Goal: Task Accomplishment & Management: Complete application form

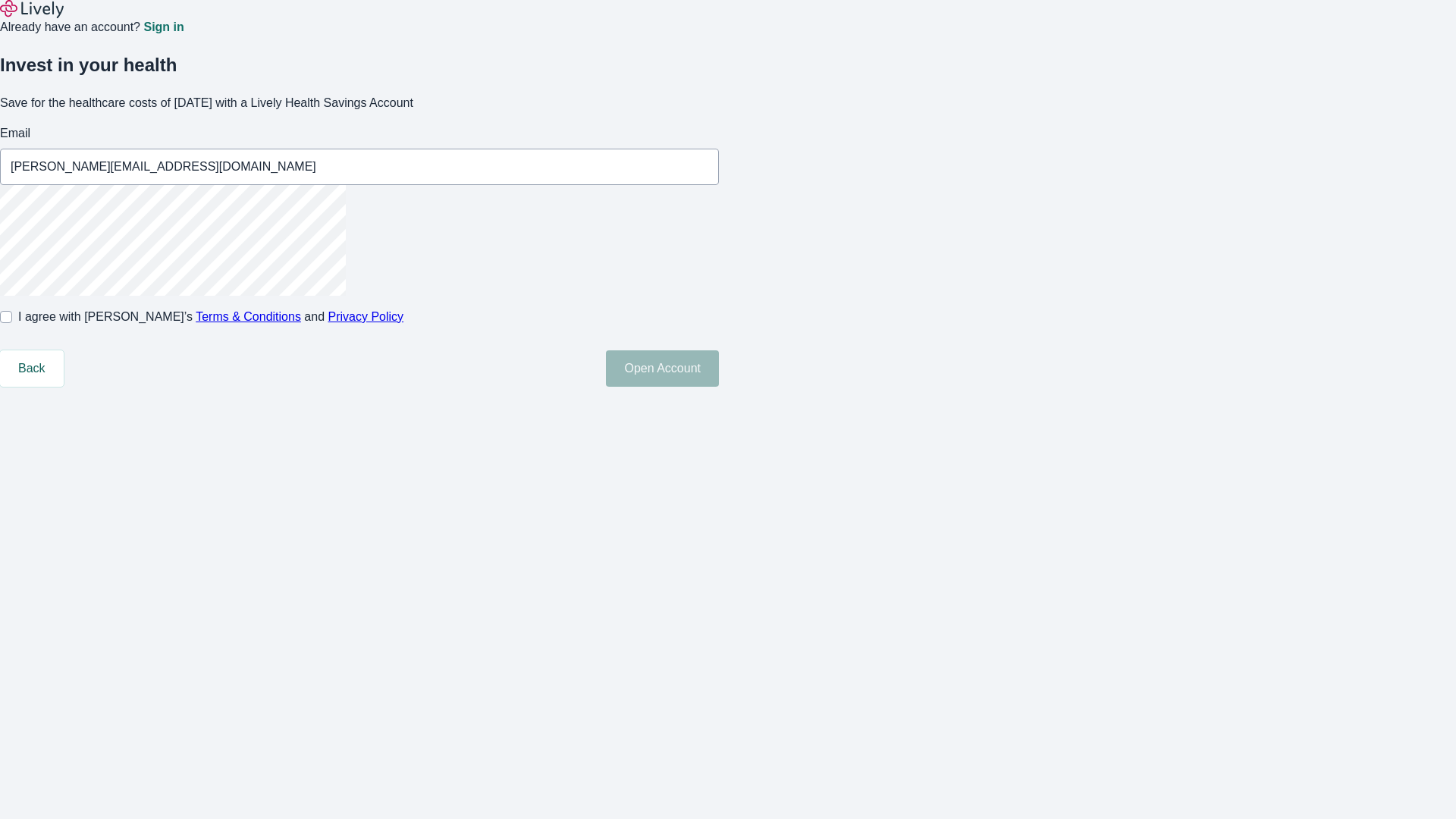
click at [12, 323] on input "I agree with Lively’s Terms & Conditions and Privacy Policy" at bounding box center [6, 317] width 12 height 12
checkbox input "true"
click at [718, 387] on button "Open Account" at bounding box center [662, 368] width 113 height 36
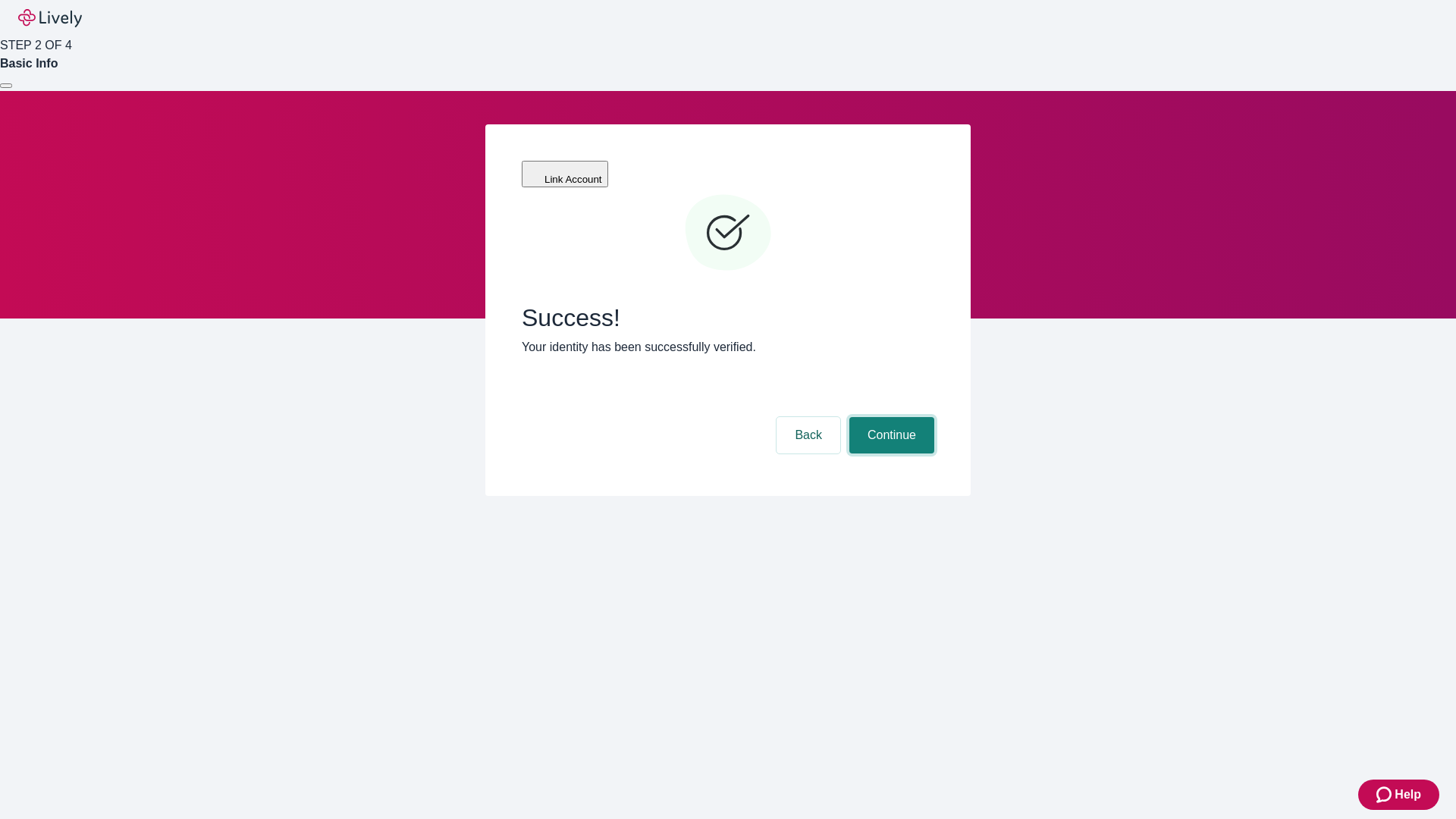
click at [890, 417] on button "Continue" at bounding box center [891, 435] width 85 height 36
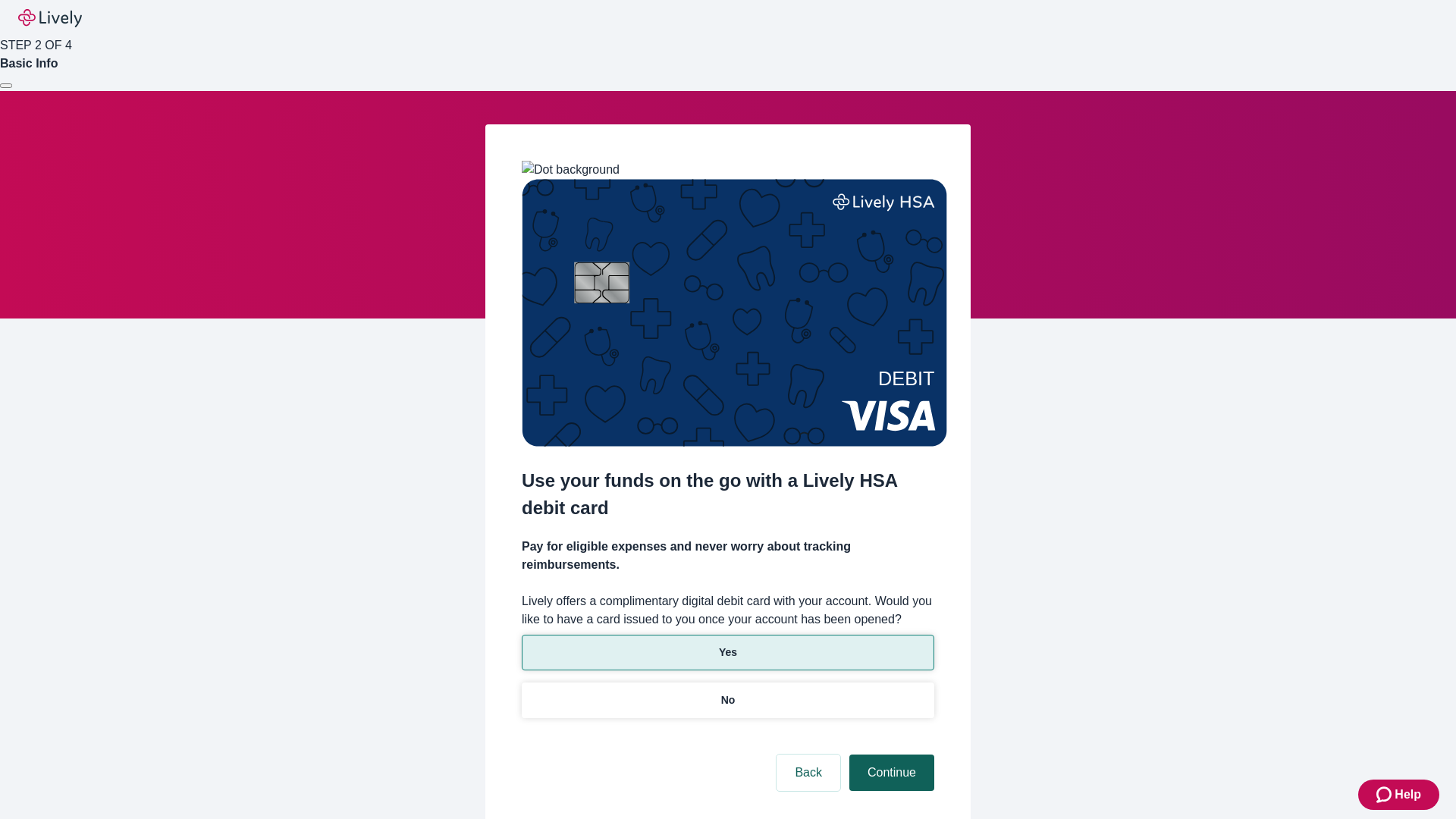
click at [727, 693] on p "No" at bounding box center [728, 701] width 15 height 16
click at [890, 755] on button "Continue" at bounding box center [891, 773] width 85 height 36
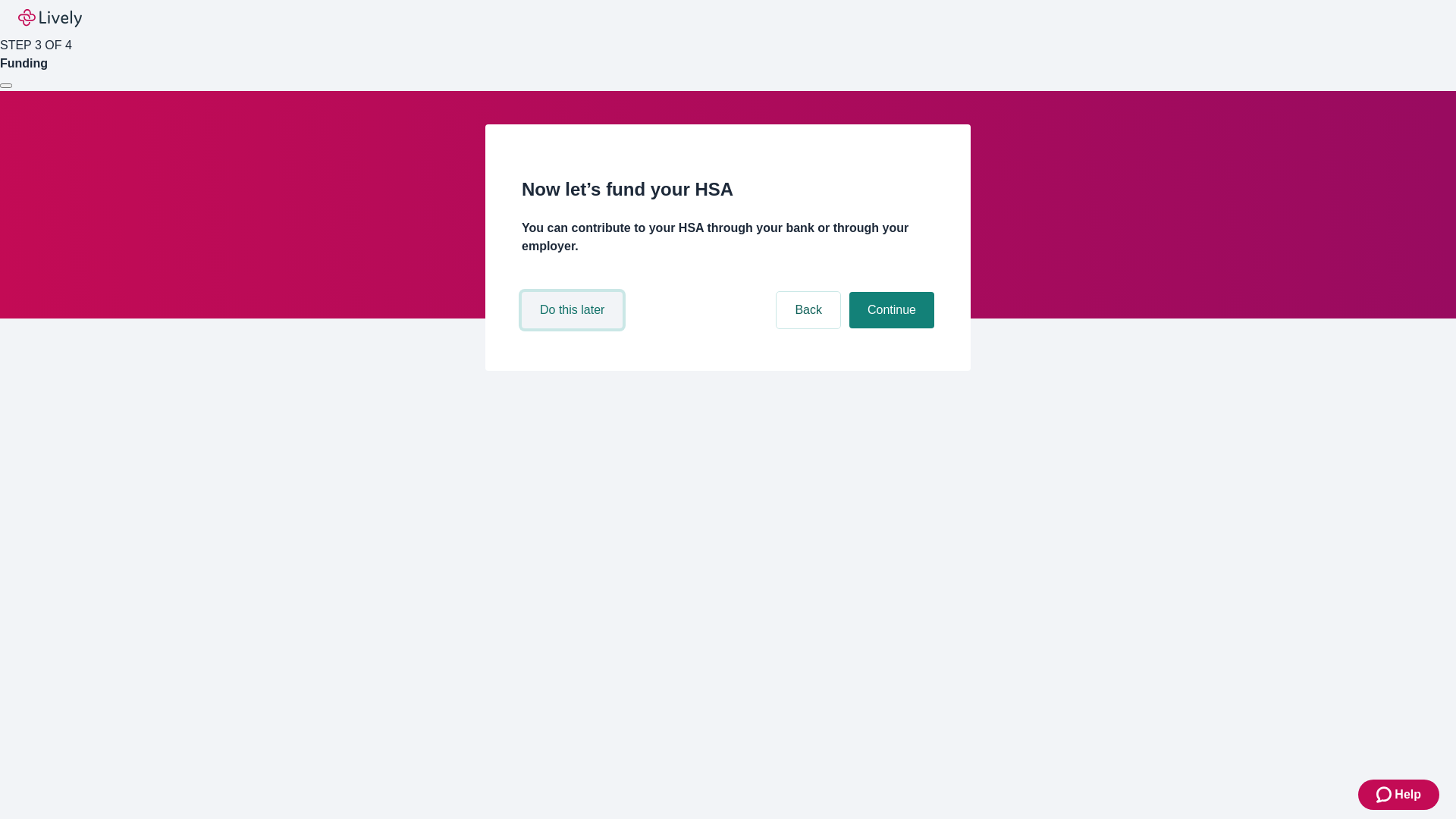
click at [574, 329] on button "Do this later" at bounding box center [572, 310] width 101 height 36
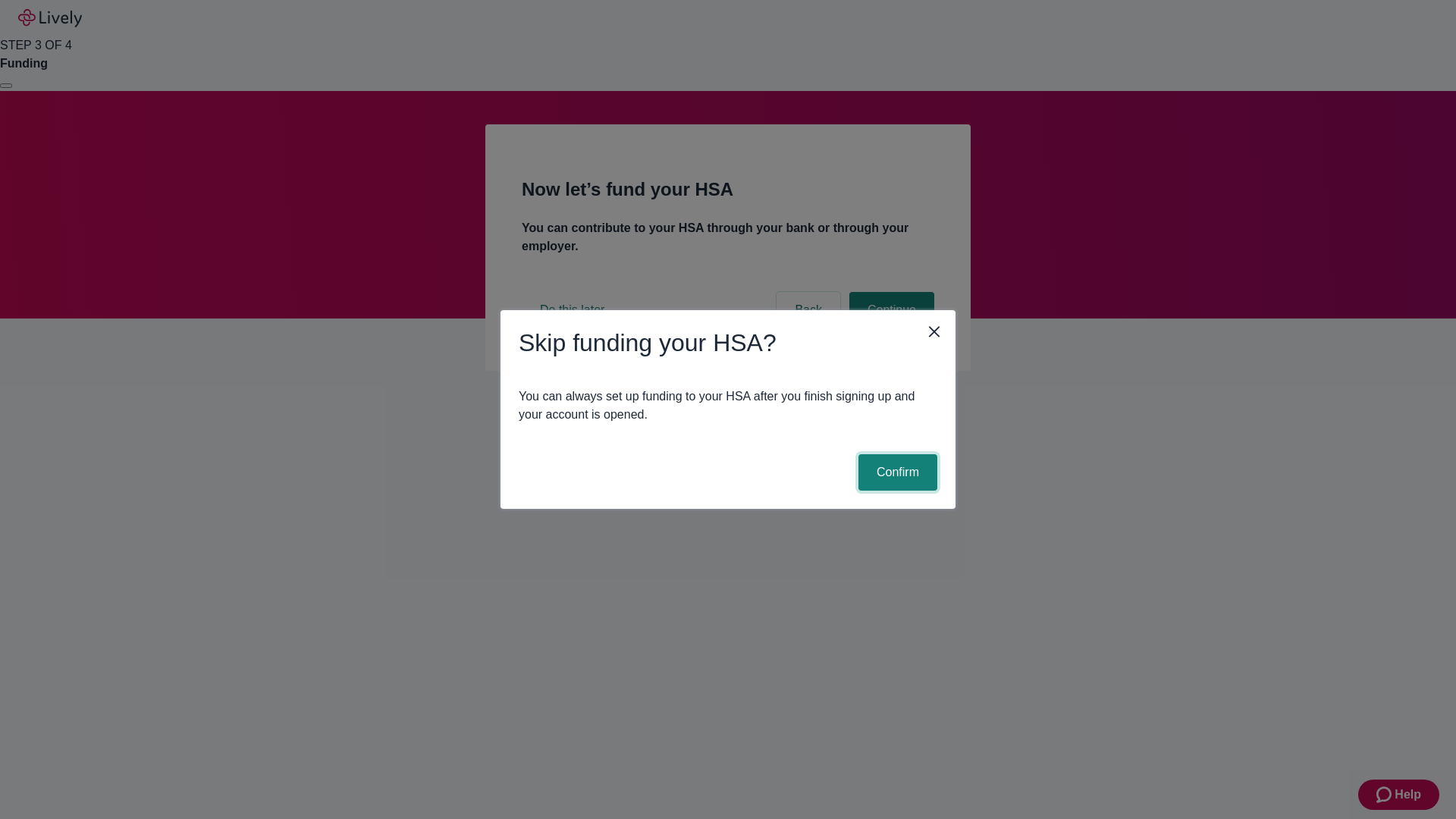
click at [896, 472] on button "Confirm" at bounding box center [897, 472] width 79 height 36
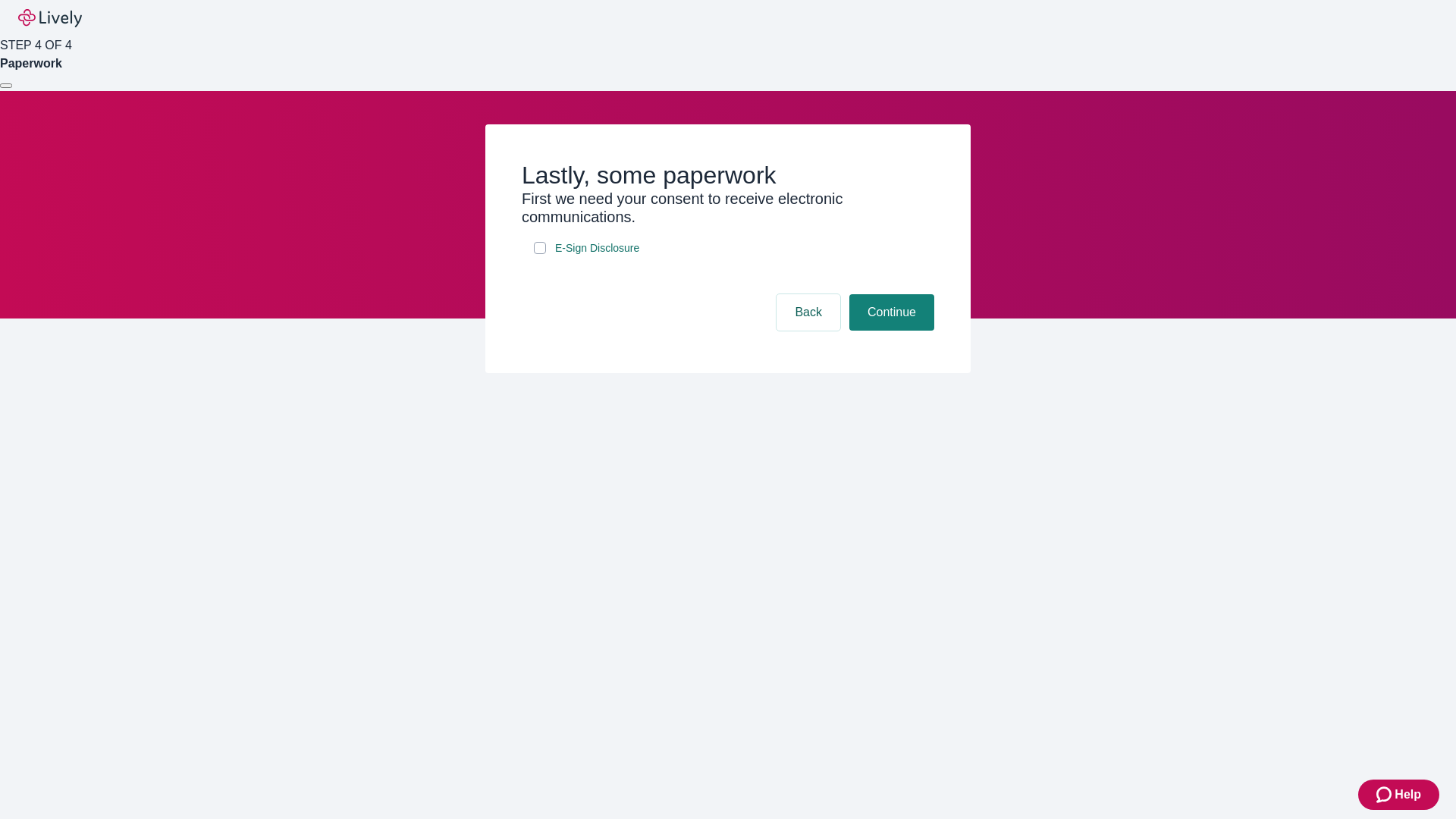
click at [540, 254] on input "E-Sign Disclosure" at bounding box center [540, 248] width 12 height 12
checkbox input "true"
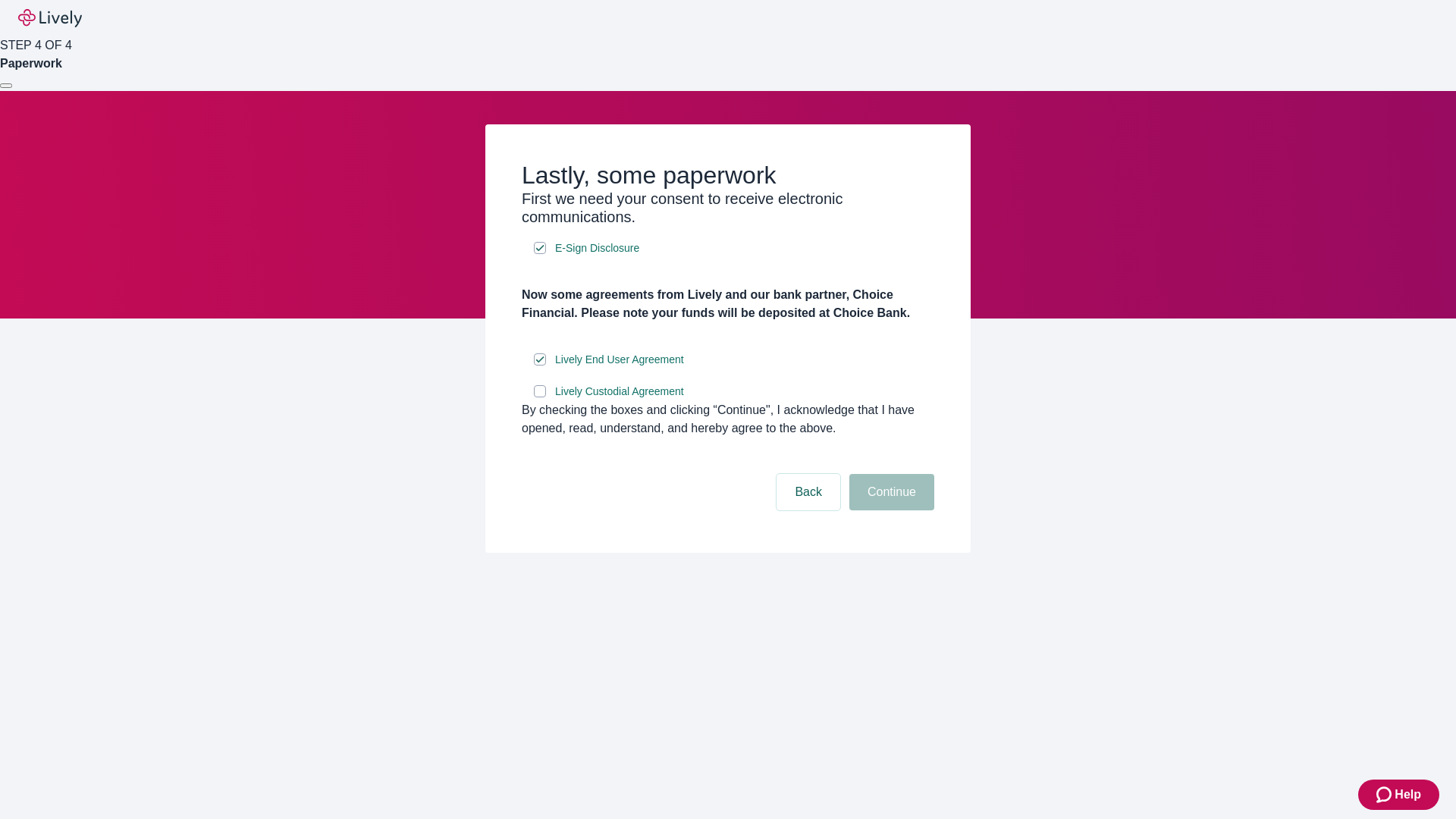
click at [540, 398] on input "Lively Custodial Agreement" at bounding box center [540, 392] width 12 height 12
checkbox input "true"
click at [890, 510] on button "Continue" at bounding box center [891, 492] width 85 height 36
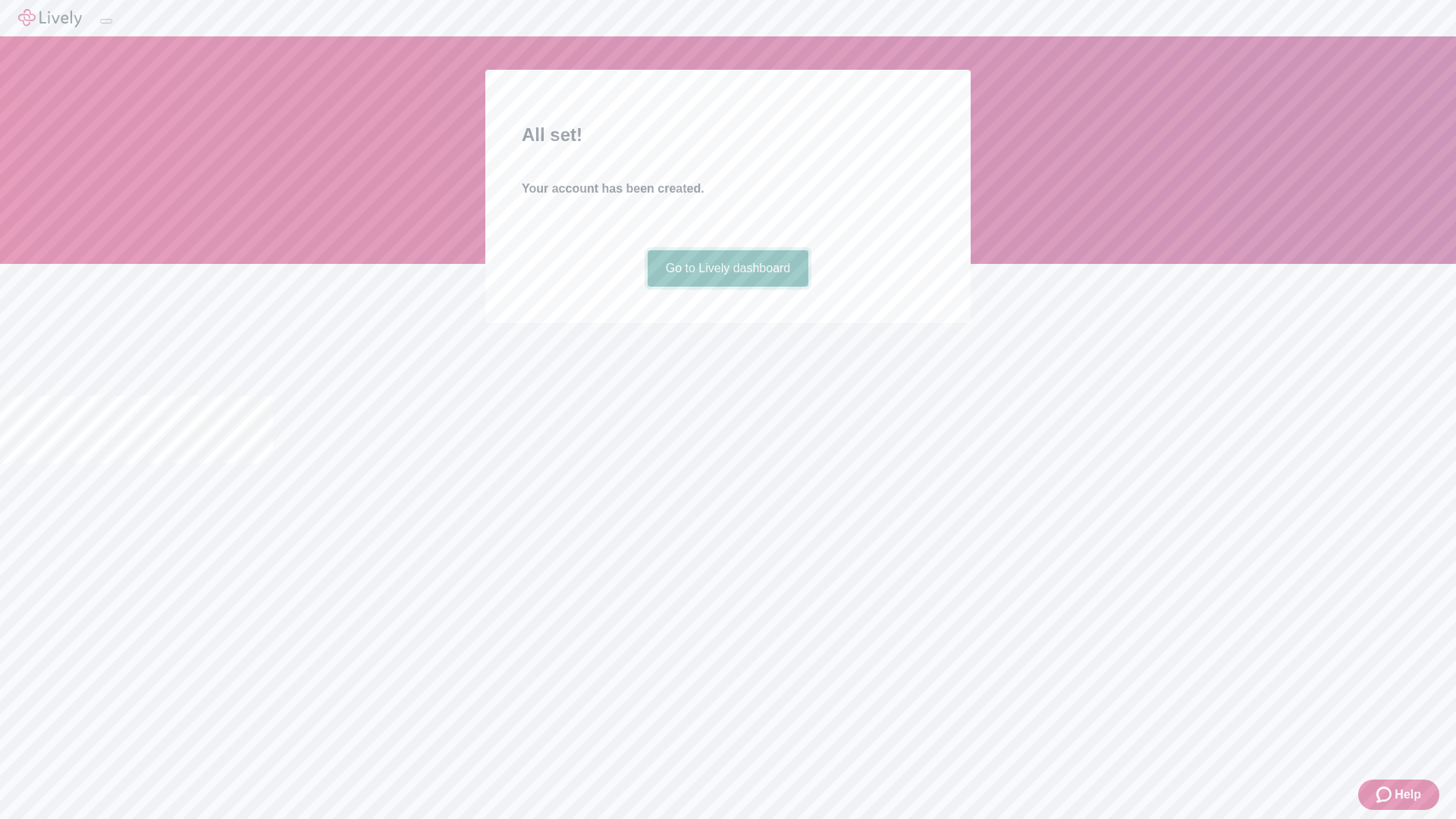
click at [727, 287] on link "Go to Lively dashboard" at bounding box center [728, 268] width 162 height 36
